Goal: Information Seeking & Learning: Learn about a topic

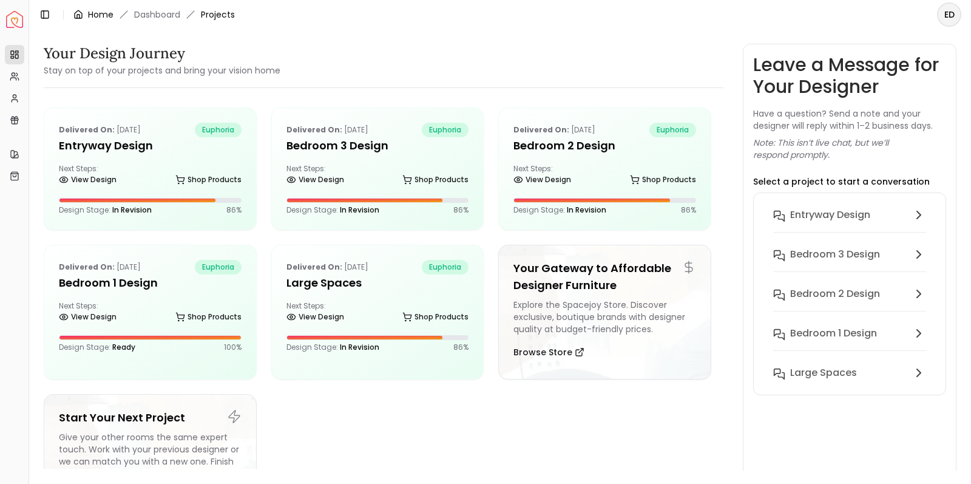
click at [96, 16] on link "Home" at bounding box center [100, 14] width 25 height 12
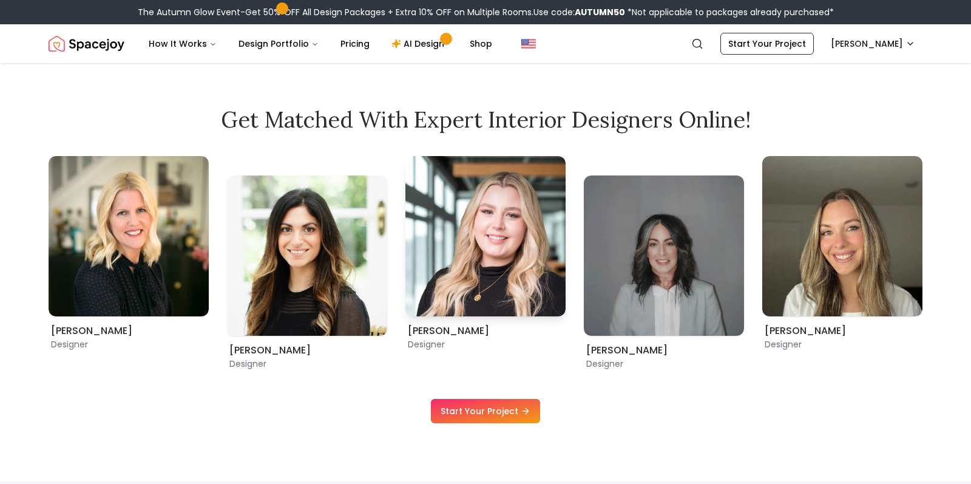
scroll to position [690, 0]
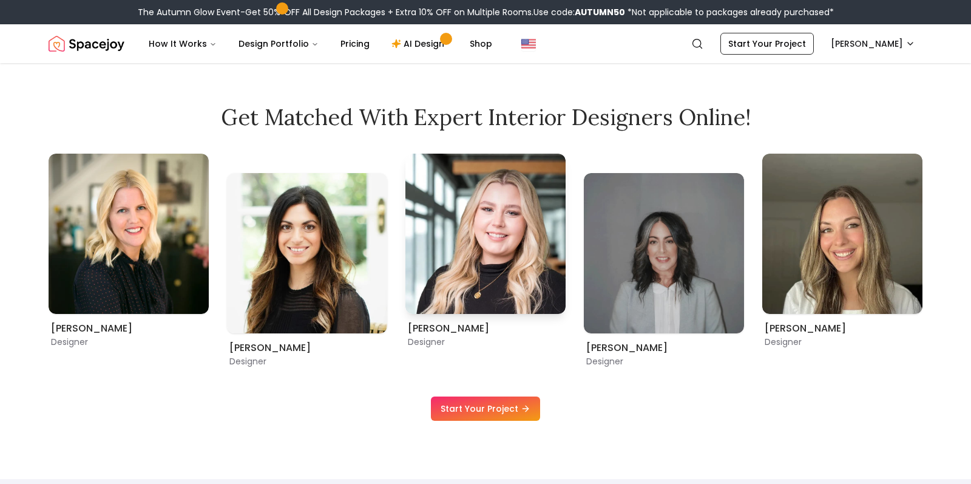
click at [532, 237] on img "5 / 12" at bounding box center [486, 234] width 160 height 160
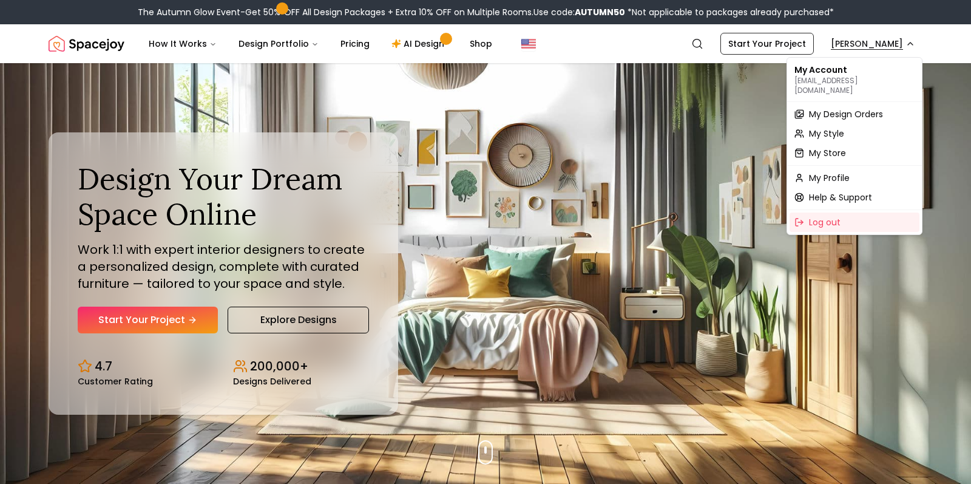
click at [876, 108] on span "My Design Orders" at bounding box center [846, 114] width 74 height 12
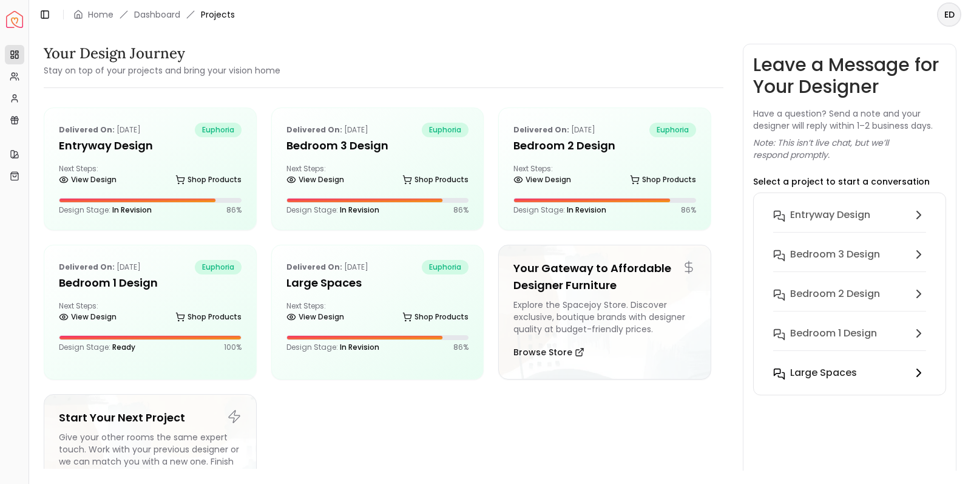
click at [848, 374] on h6 "Large Spaces" at bounding box center [823, 372] width 67 height 15
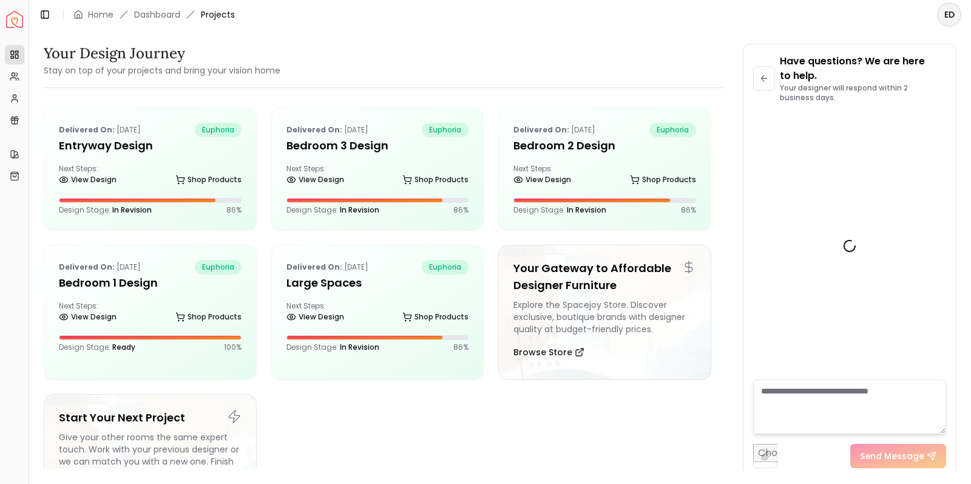
scroll to position [389, 0]
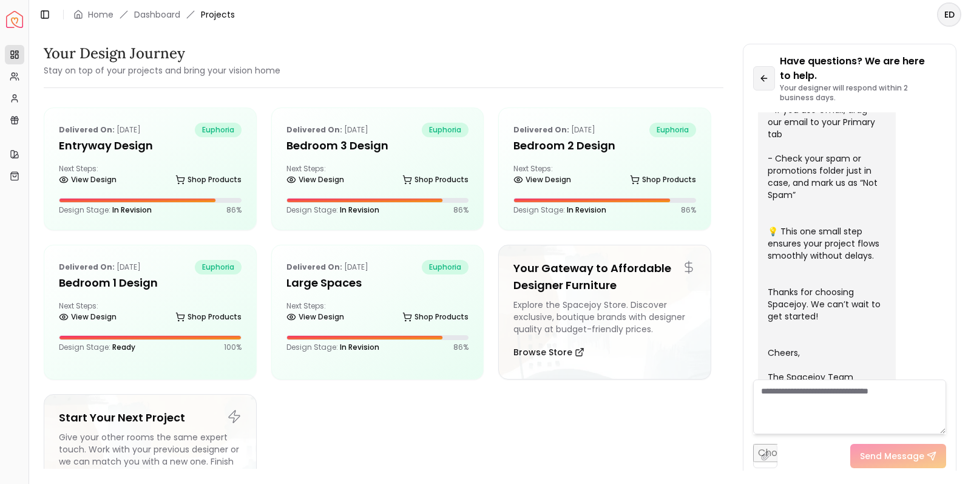
click at [765, 80] on icon at bounding box center [764, 78] width 10 height 10
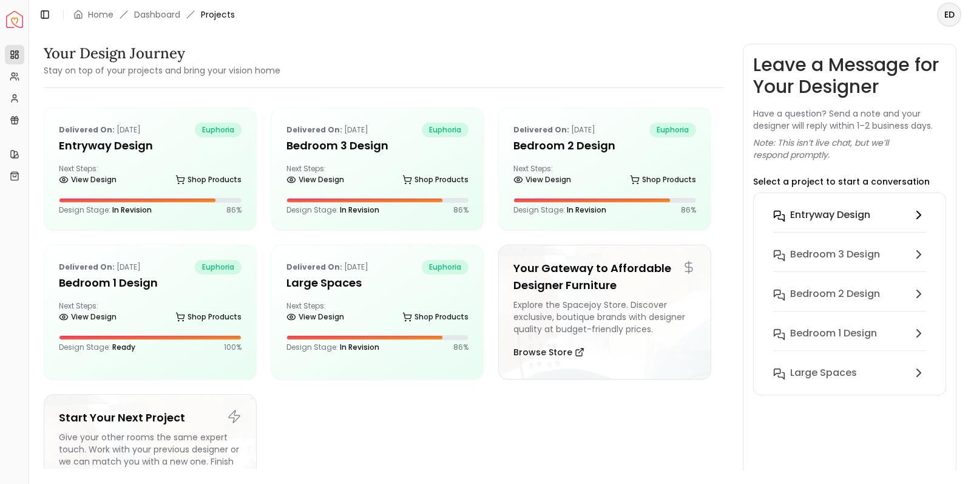
click at [819, 218] on h6 "entryway design" at bounding box center [830, 215] width 80 height 15
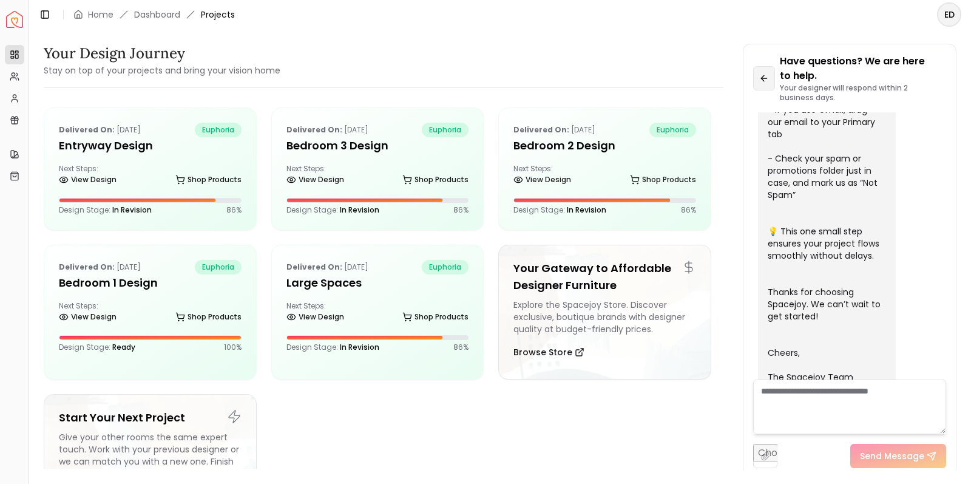
click at [756, 76] on button at bounding box center [764, 78] width 22 height 24
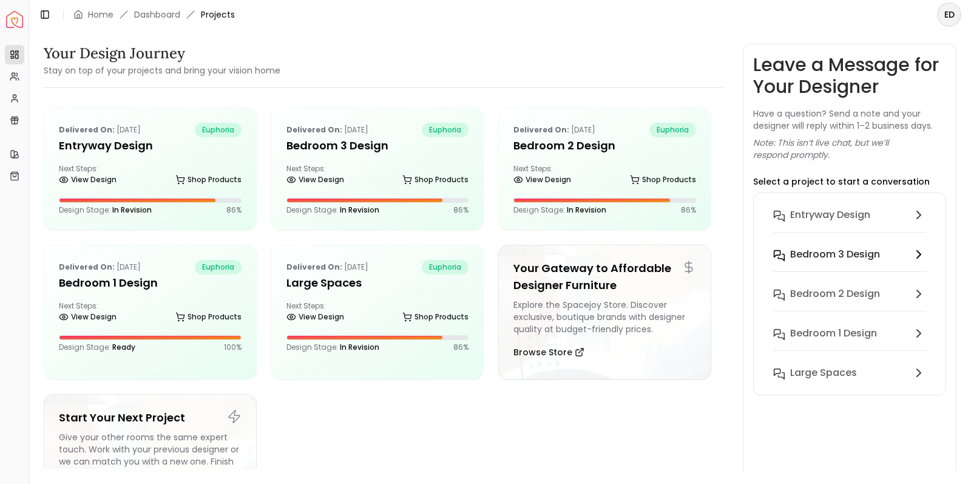
click at [807, 253] on h6 "Bedroom 3 design" at bounding box center [835, 254] width 90 height 15
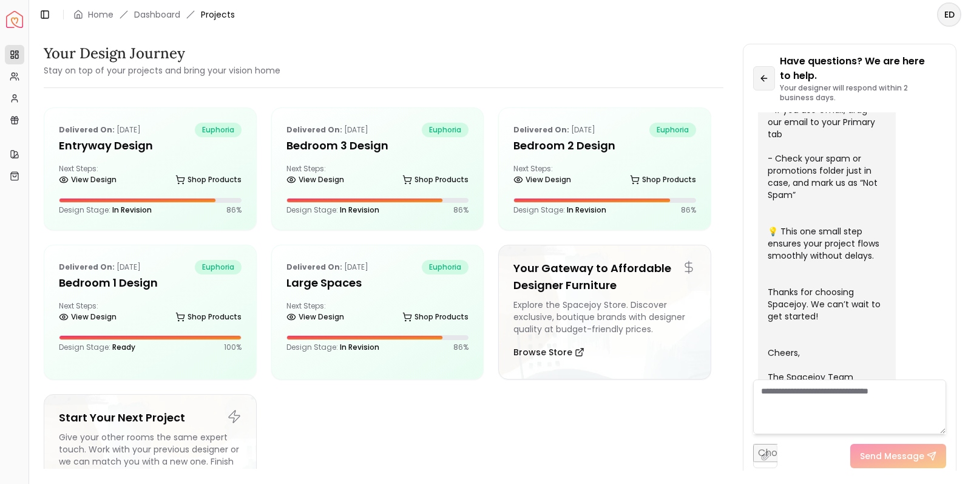
click at [767, 79] on icon at bounding box center [764, 78] width 10 height 10
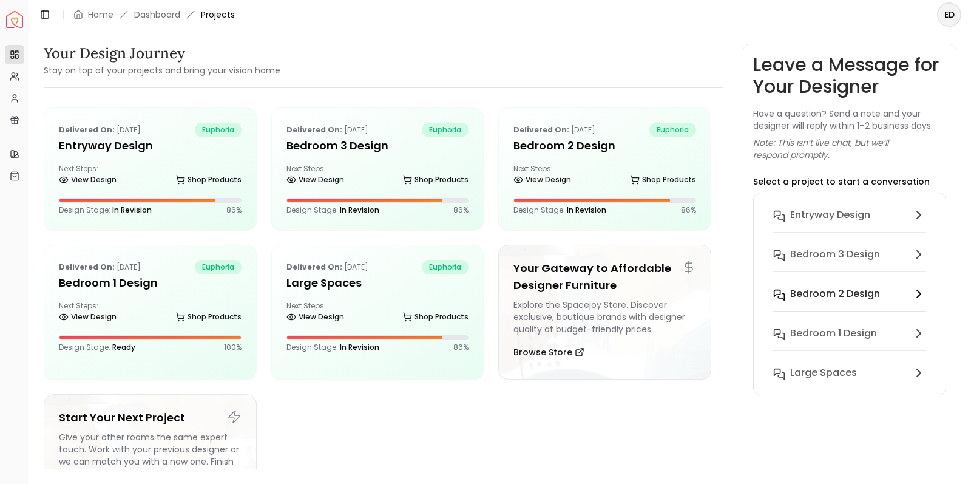
click at [804, 291] on h6 "Bedroom 2 design" at bounding box center [835, 294] width 90 height 15
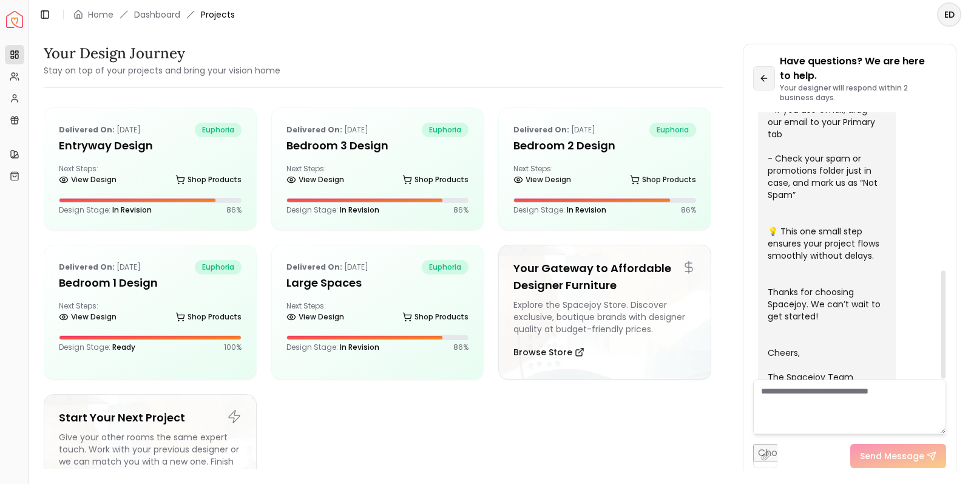
click at [758, 75] on button at bounding box center [764, 78] width 22 height 24
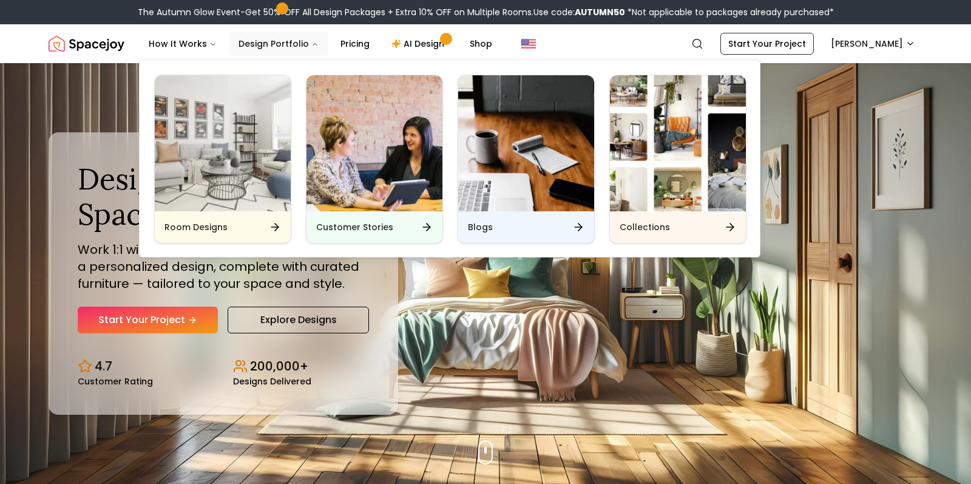
click at [302, 41] on button "Design Portfolio" at bounding box center [279, 44] width 100 height 24
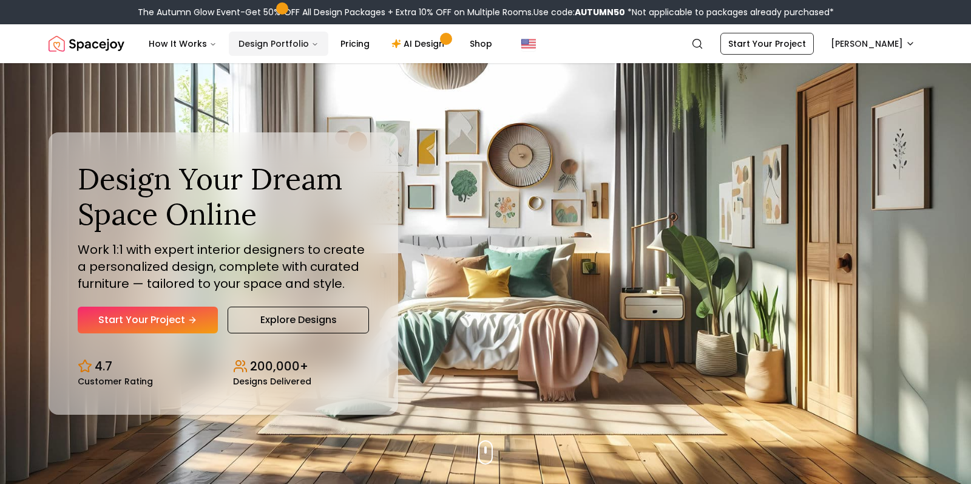
click at [302, 41] on button "Design Portfolio" at bounding box center [279, 44] width 100 height 24
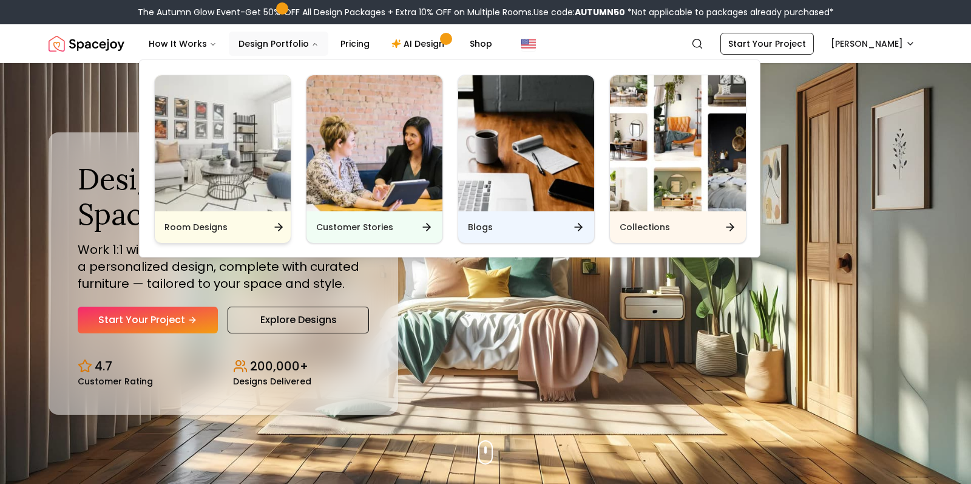
click at [250, 129] on img "Main" at bounding box center [223, 143] width 136 height 136
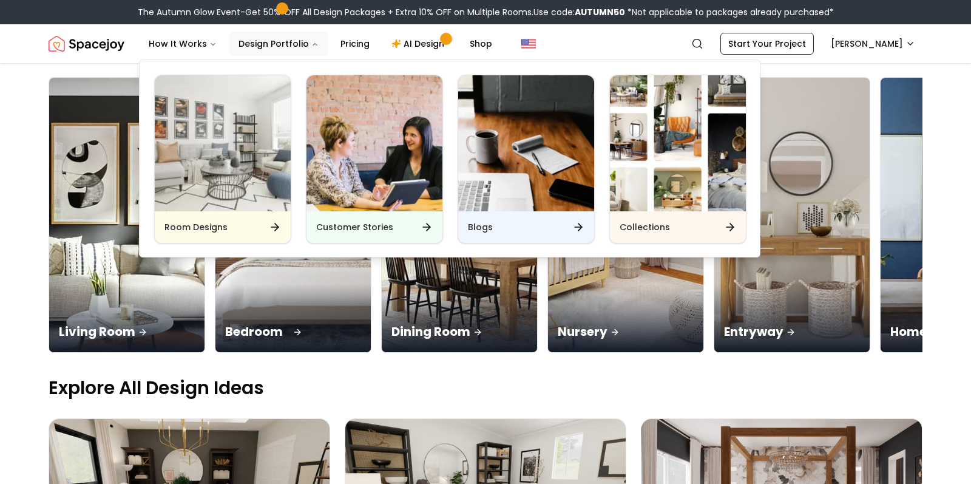
scroll to position [104, 0]
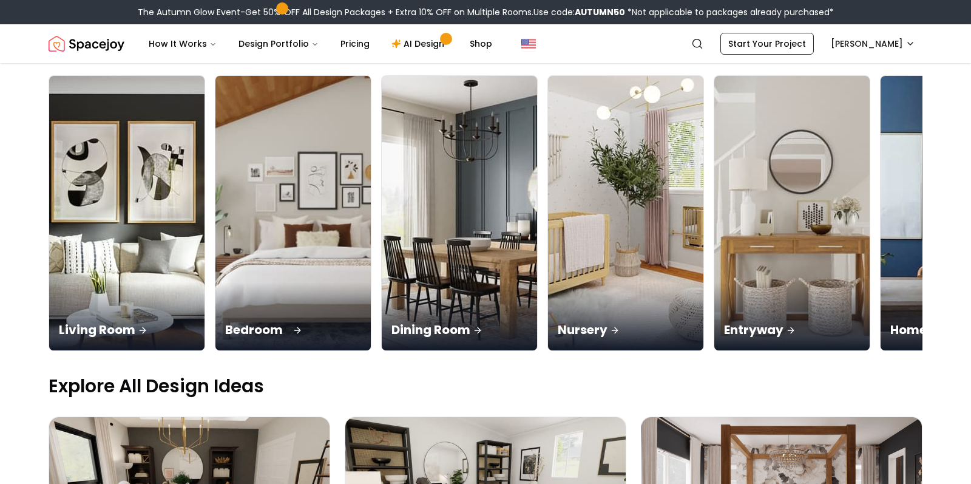
click at [265, 324] on p "Bedroom" at bounding box center [293, 329] width 136 height 17
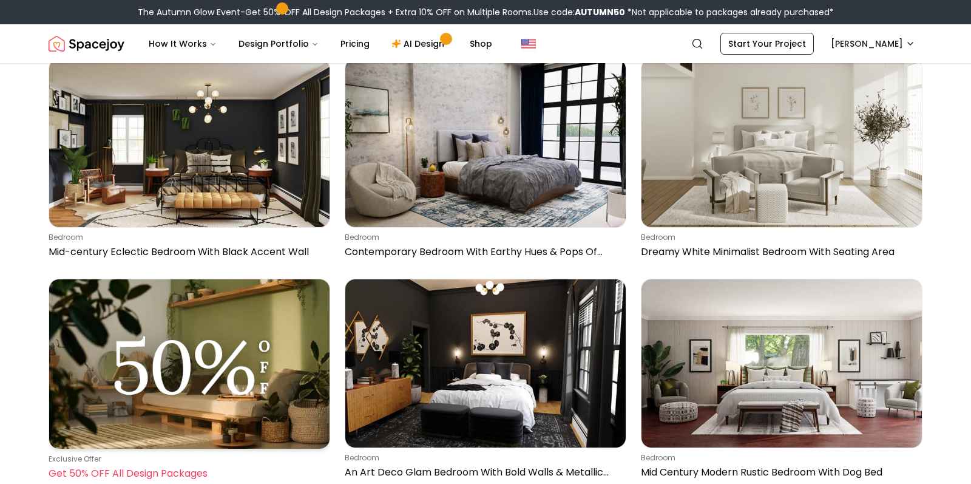
scroll to position [8718, 0]
